Goal: Transaction & Acquisition: Purchase product/service

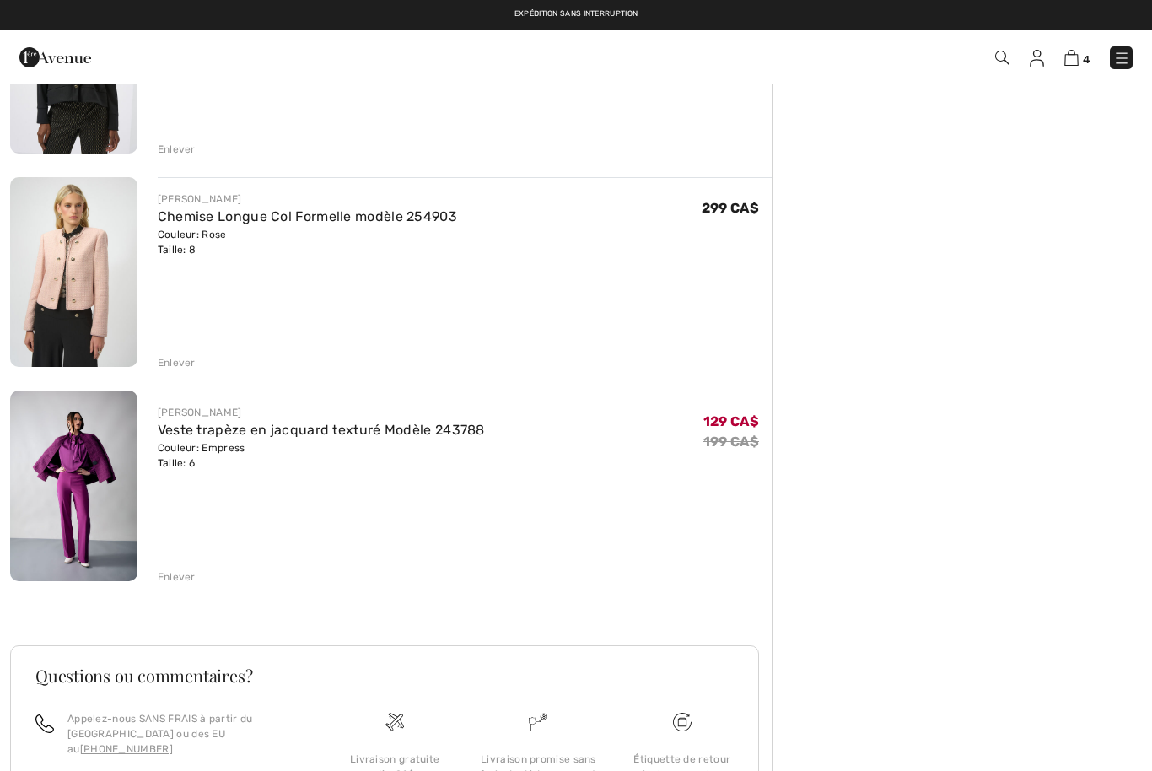
scroll to position [471, 0]
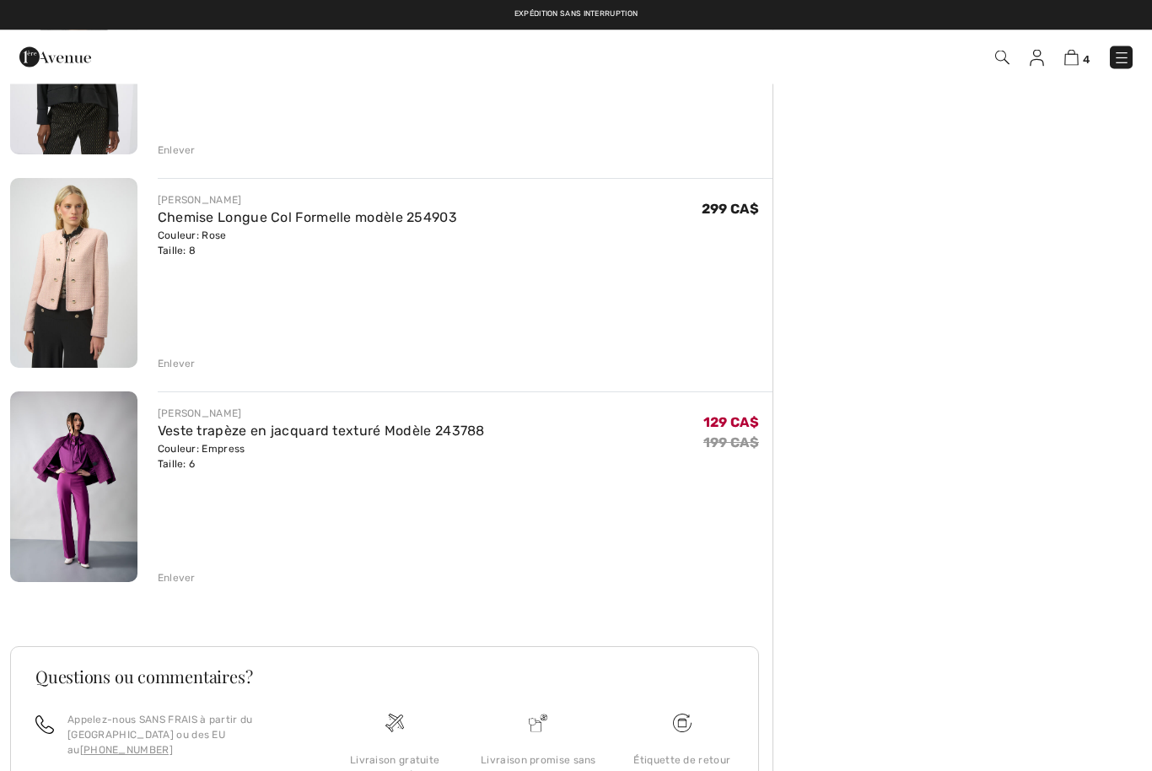
click at [232, 438] on link "Veste trapèze en jacquard texturé Modèle 243788" at bounding box center [321, 431] width 327 height 16
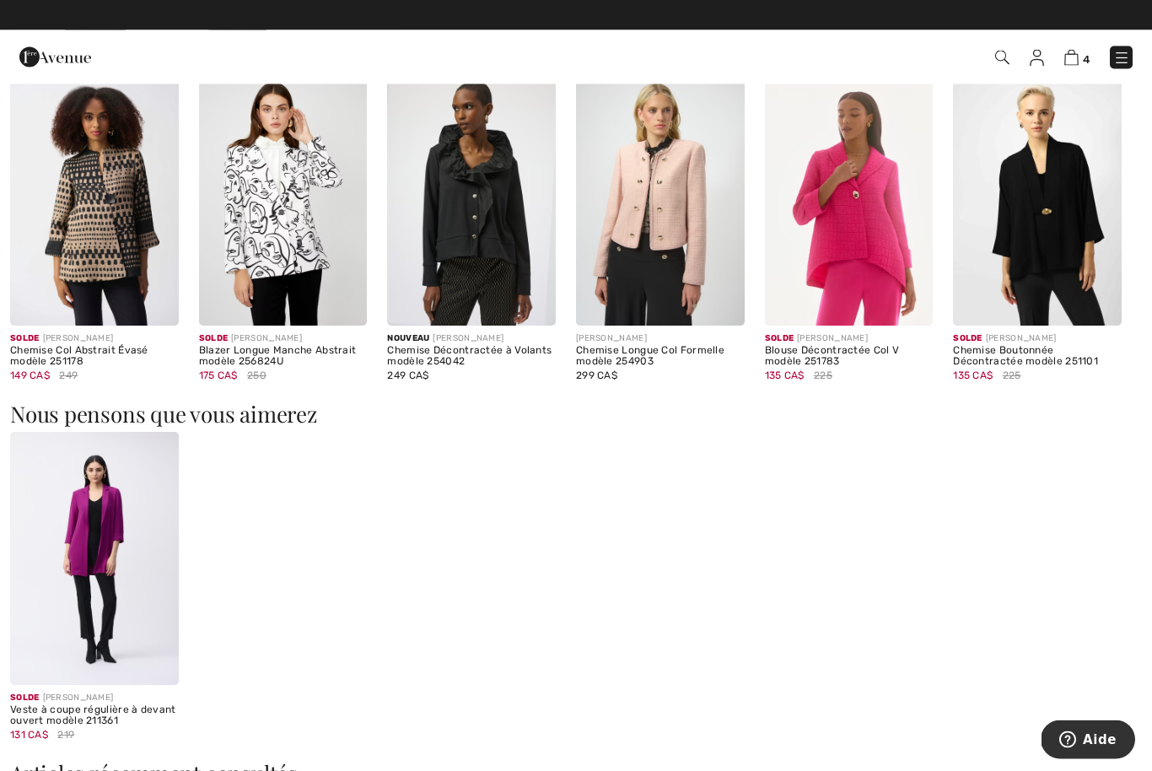
scroll to position [1575, 0]
click at [115, 546] on img at bounding box center [94, 558] width 169 height 252
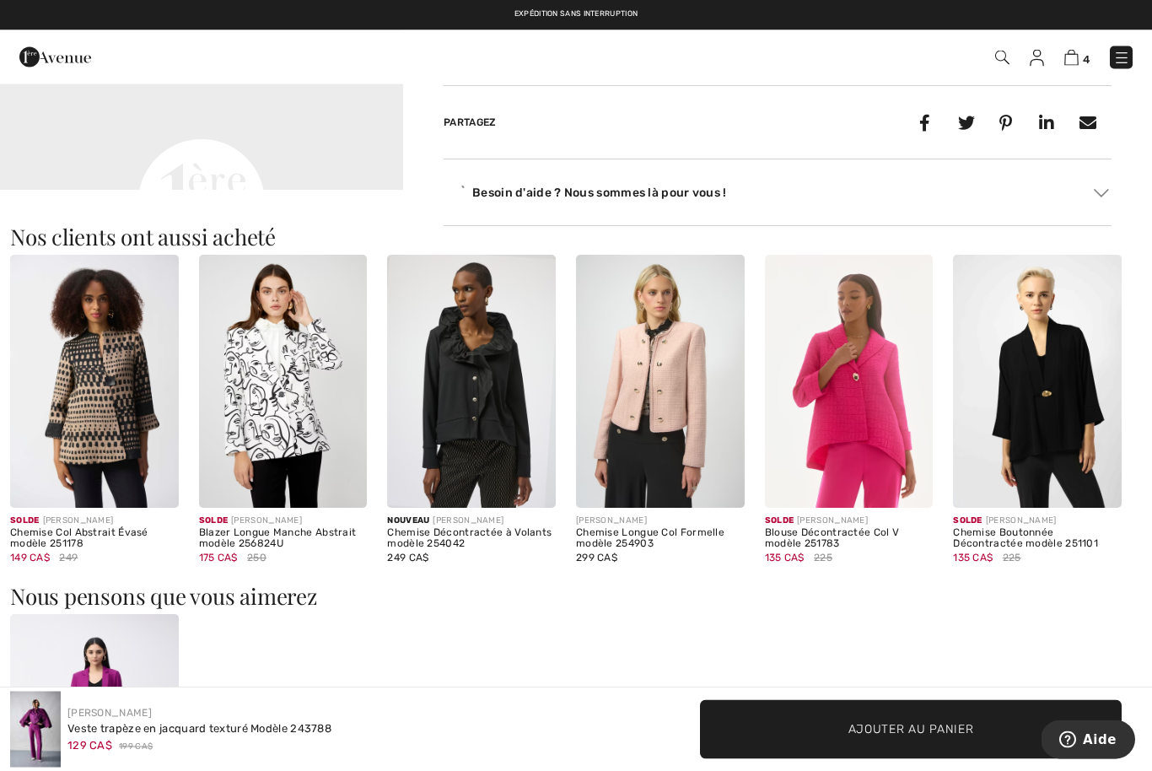
scroll to position [1309, 0]
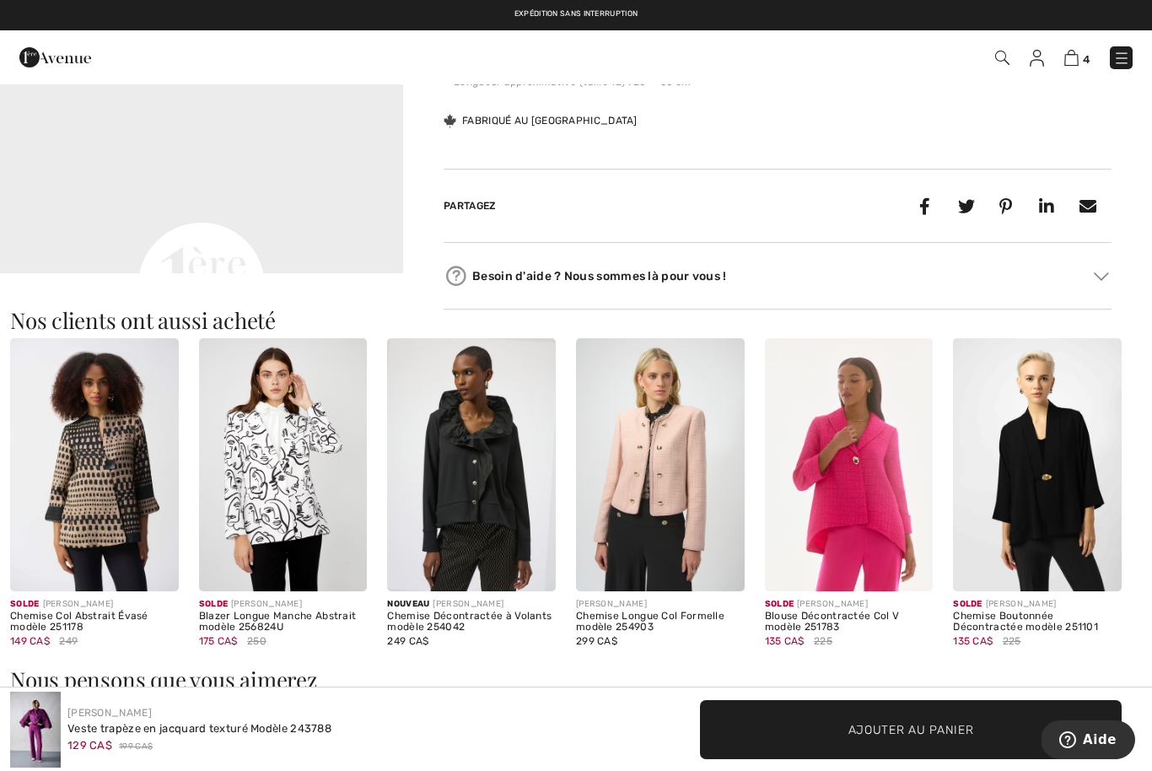
click at [853, 487] on img at bounding box center [849, 464] width 169 height 252
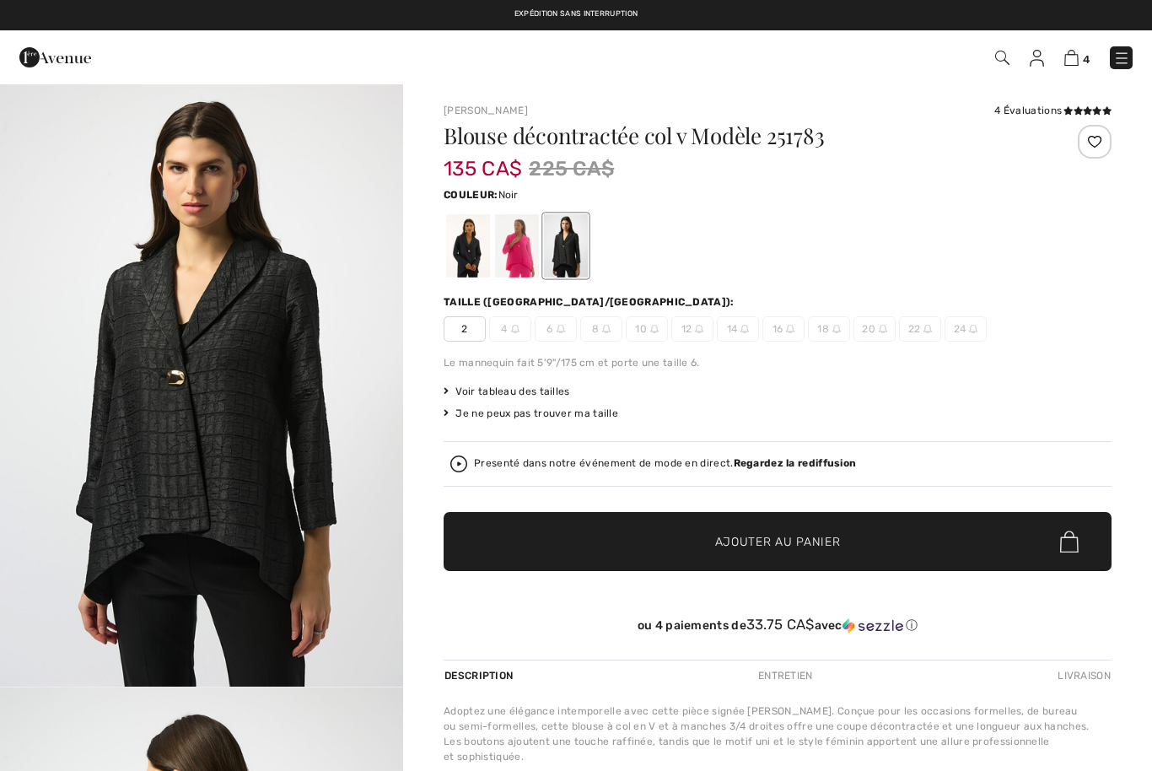
checkbox input "true"
click at [453, 245] on div at bounding box center [468, 245] width 44 height 63
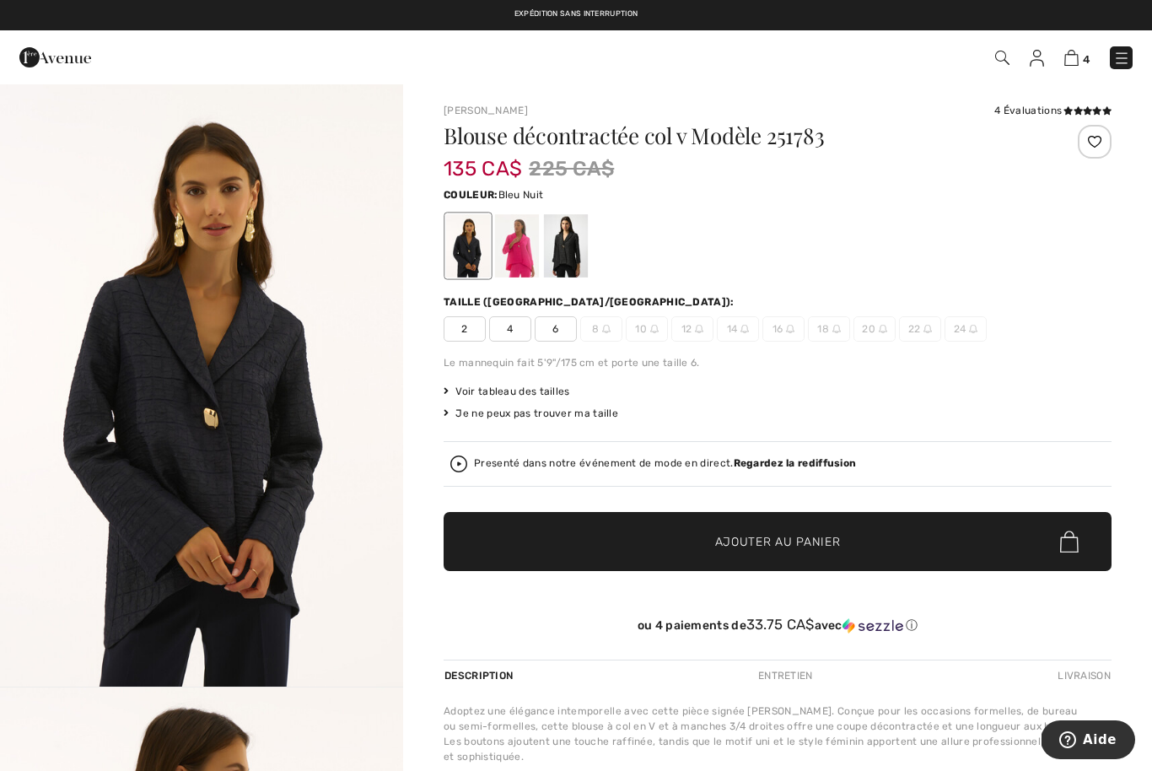
click at [552, 342] on div "Blouse décontractée col v Modèle 251783 135 CA$ 225 CA$ Couleur: Bleu Nuit Tail…" at bounding box center [778, 392] width 668 height 535
click at [556, 338] on span "6" at bounding box center [556, 328] width 42 height 25
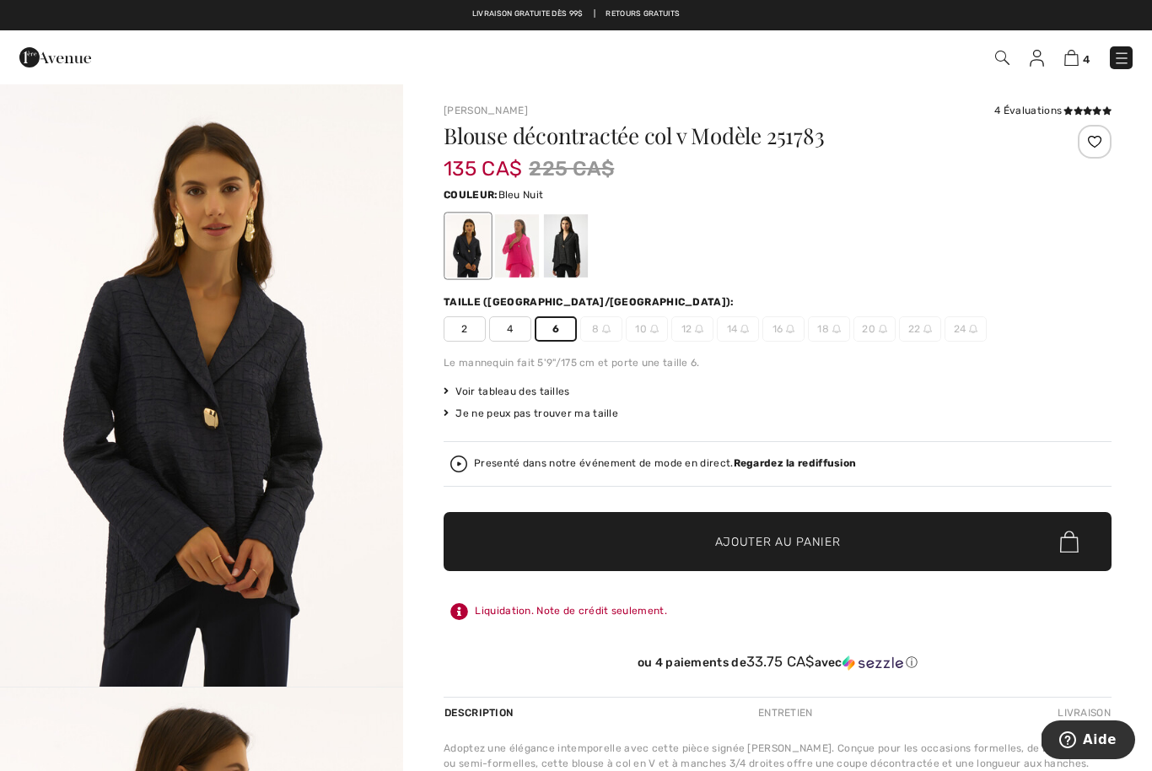
click at [531, 543] on span "✔ Ajouté au panier Ajouter au panier" at bounding box center [778, 541] width 668 height 59
click at [1074, 65] on img at bounding box center [1071, 58] width 14 height 16
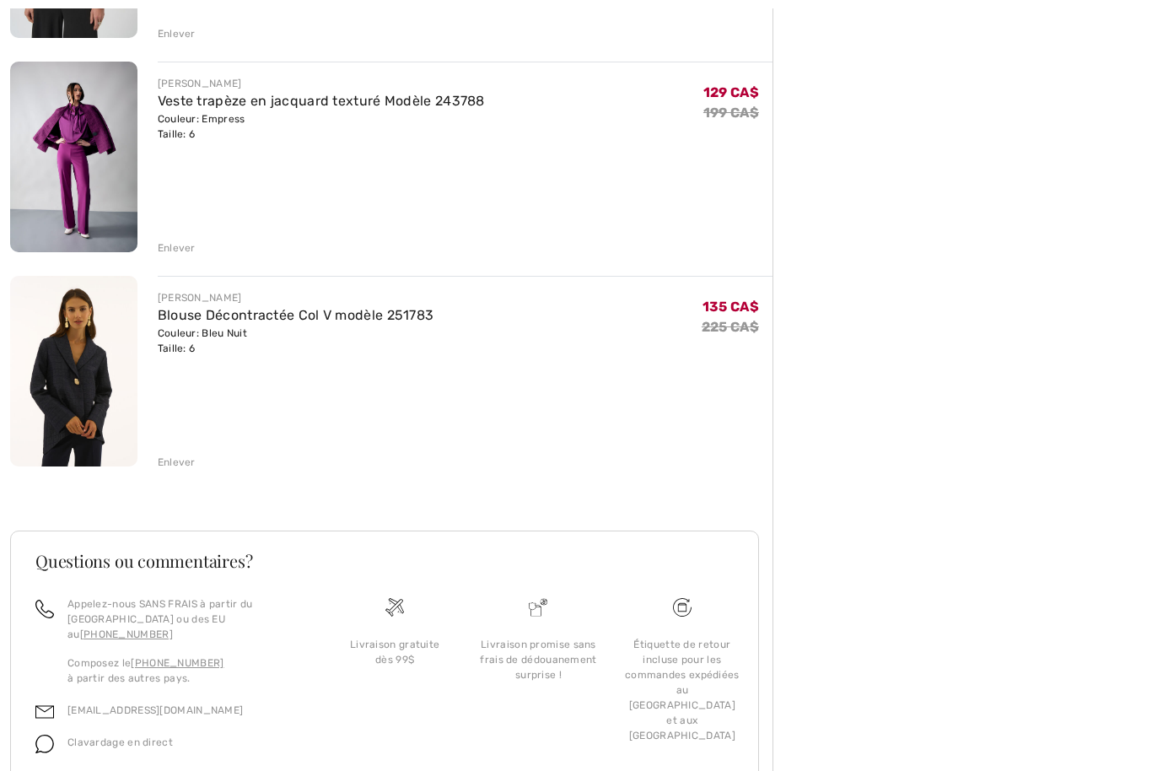
scroll to position [838, 0]
